Goal: Task Accomplishment & Management: Use online tool/utility

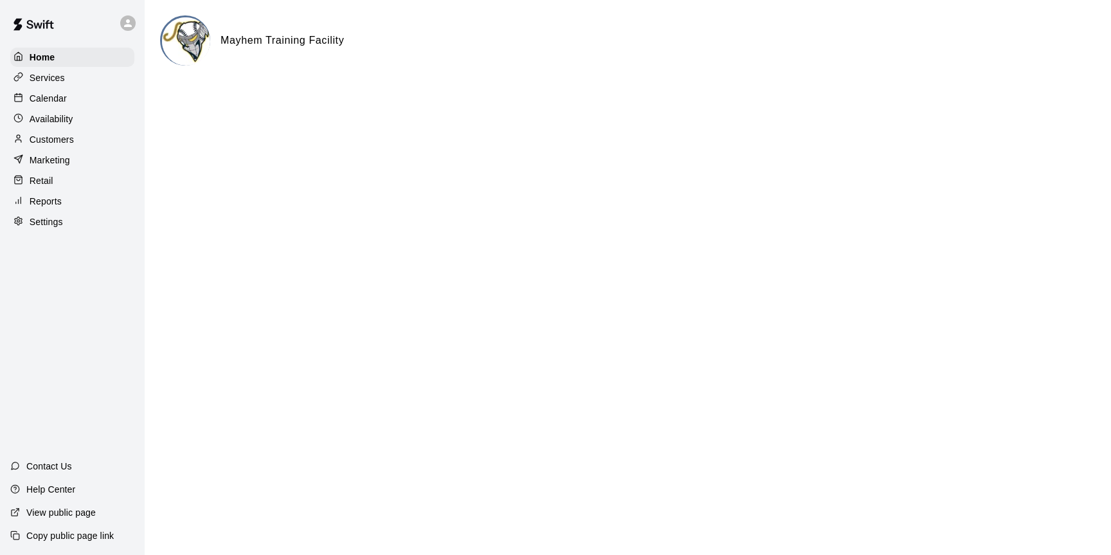
click at [58, 98] on p "Calendar" at bounding box center [48, 98] width 37 height 13
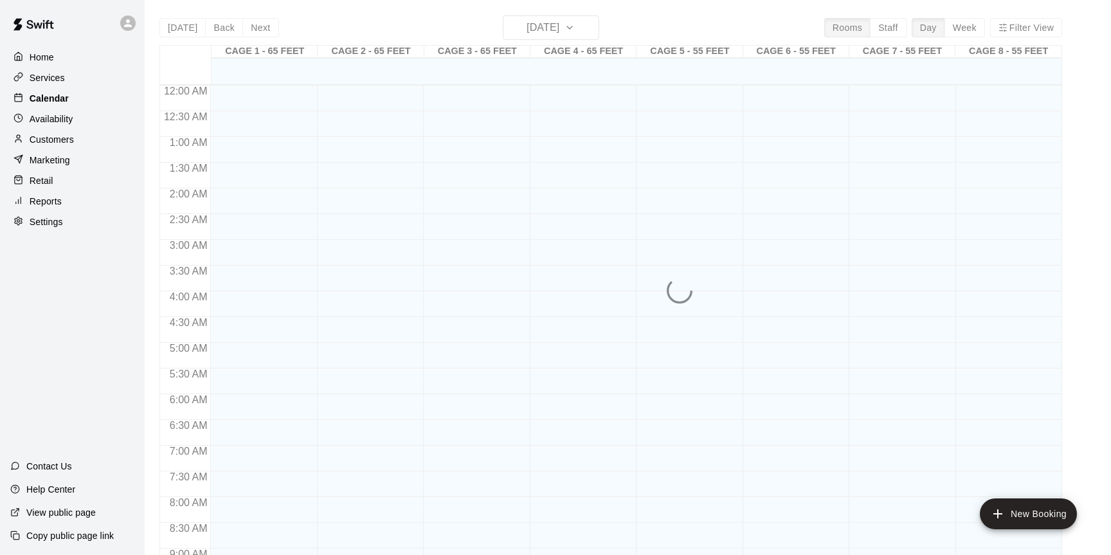
scroll to position [712, 0]
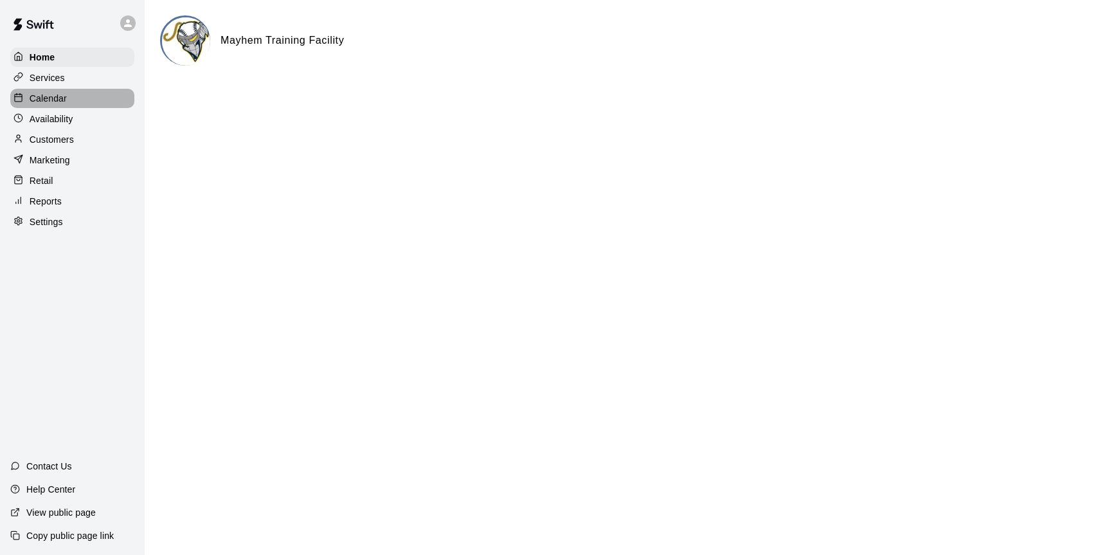
click at [40, 102] on p "Calendar" at bounding box center [48, 98] width 37 height 13
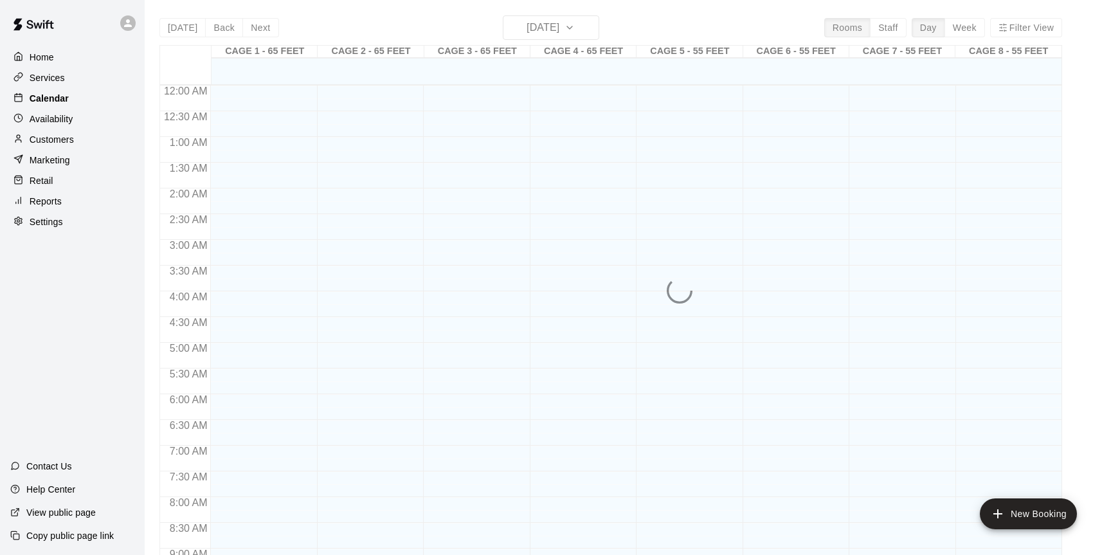
scroll to position [712, 0]
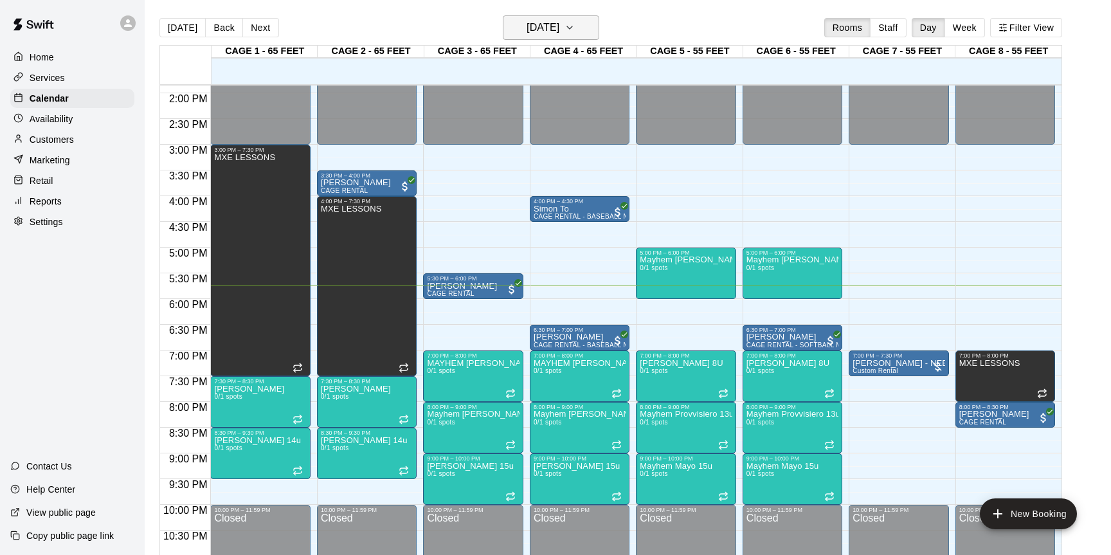
click at [559, 30] on h6 "[DATE]" at bounding box center [543, 28] width 33 height 18
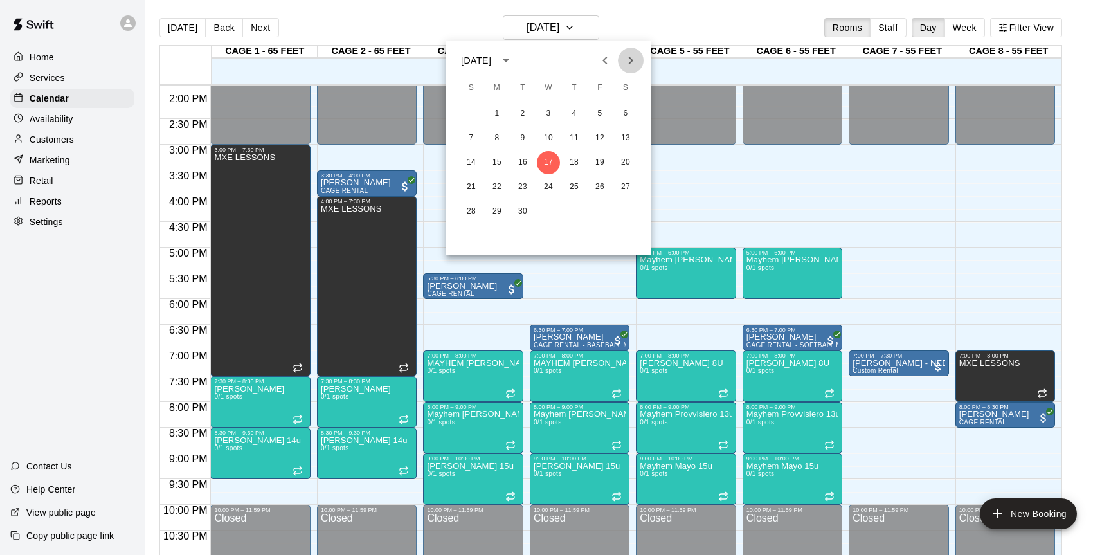
click at [631, 57] on icon "Next month" at bounding box center [630, 60] width 15 height 15
click at [472, 159] on button "9" at bounding box center [471, 162] width 23 height 23
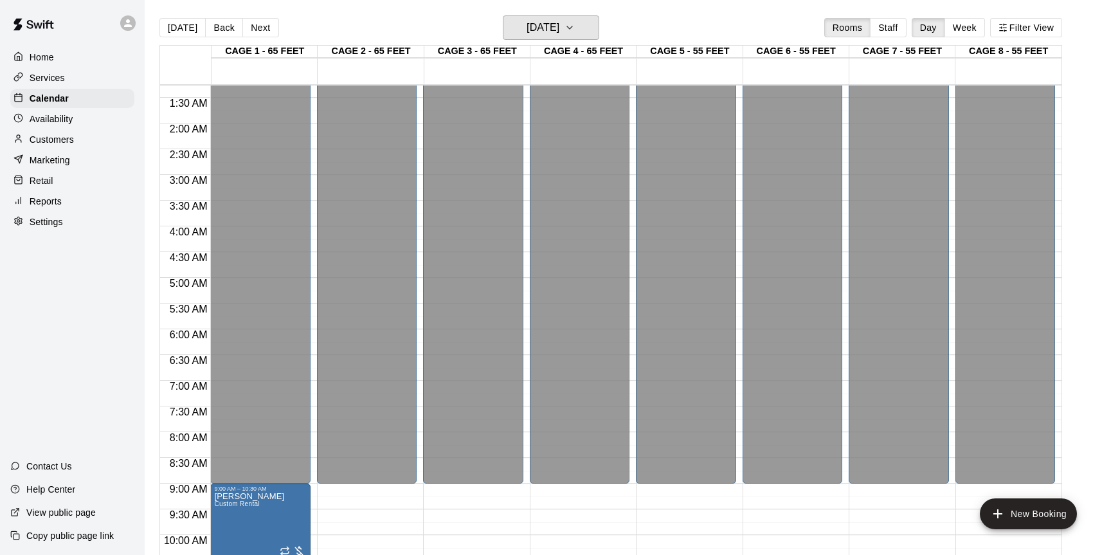
scroll to position [148, 0]
